Goal: Find specific page/section: Find specific page/section

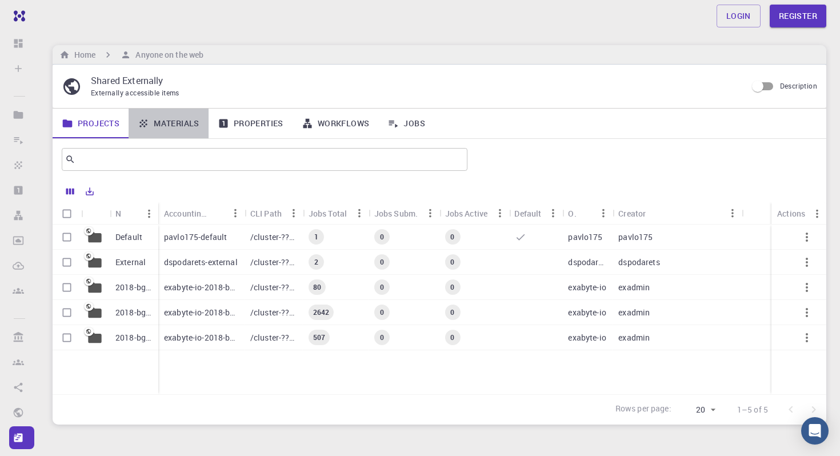
click at [174, 118] on link "Materials" at bounding box center [169, 124] width 80 height 30
